Goal: Task Accomplishment & Management: Use online tool/utility

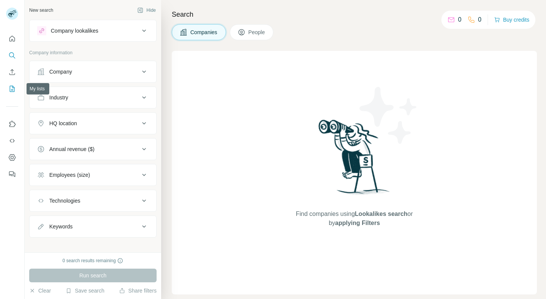
click at [11, 94] on button "My lists" at bounding box center [12, 89] width 12 height 14
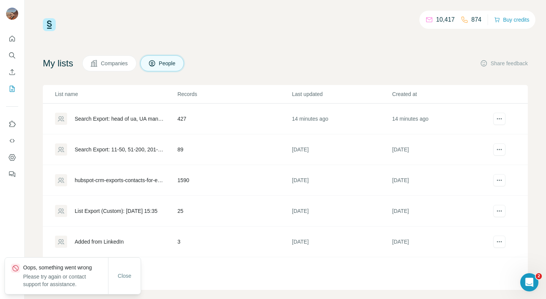
click at [106, 117] on div "Search Export: head of ua, UA manager, UA lead, Performance Marketing Lead, Gro…" at bounding box center [120, 119] width 90 height 8
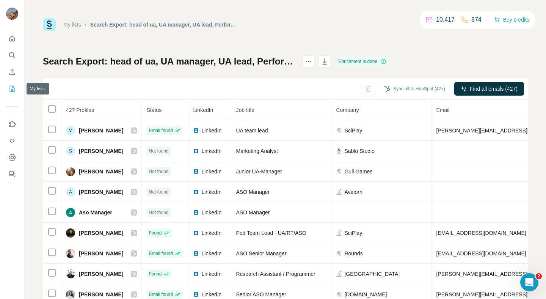
click at [15, 86] on icon "My lists" at bounding box center [12, 89] width 8 height 8
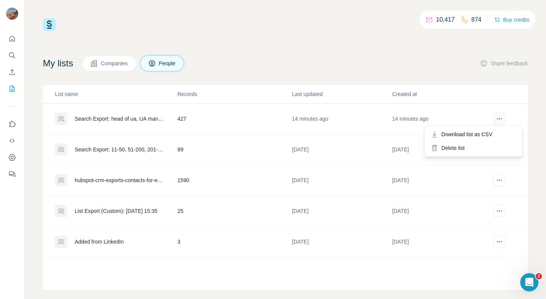
click at [497, 121] on icon "actions" at bounding box center [500, 119] width 8 height 8
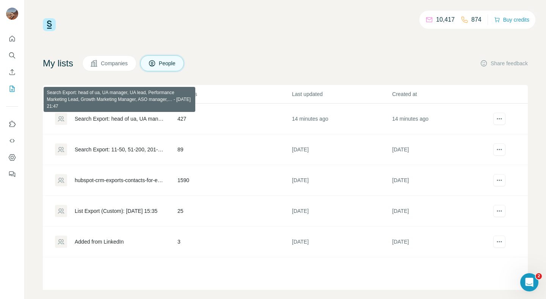
click at [124, 116] on div "Search Export: head of ua, UA manager, UA lead, Performance Marketing Lead, Gro…" at bounding box center [120, 119] width 90 height 8
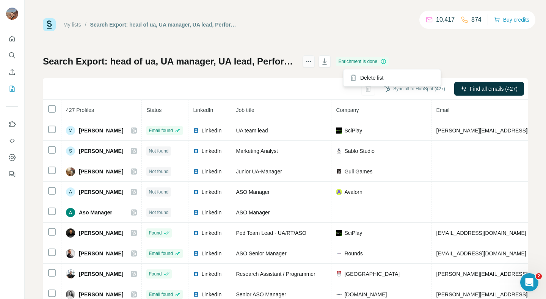
click at [315, 62] on button "actions" at bounding box center [309, 61] width 12 height 12
click at [312, 62] on icon "actions" at bounding box center [309, 62] width 8 height 8
click at [331, 64] on div at bounding box center [317, 61] width 28 height 12
click at [351, 97] on div "Sync all to HubSpot (427) Find all emails (427)" at bounding box center [285, 89] width 485 height 22
click at [395, 90] on button "Sync all to HubSpot (427)" at bounding box center [415, 88] width 72 height 11
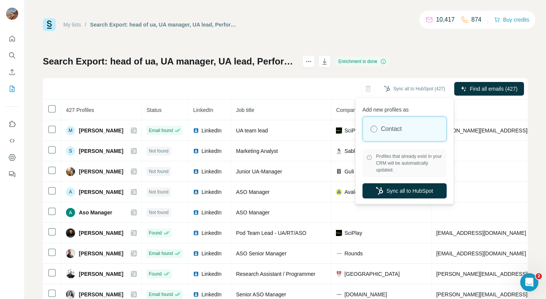
click at [340, 34] on div "My lists / Search Export: head of ua, UA manager, UA lead, Performance Marketin…" at bounding box center [285, 159] width 485 height 282
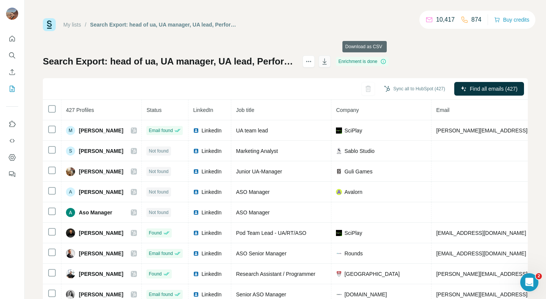
click at [327, 62] on icon "button" at bounding box center [325, 62] width 4 height 2
